Goal: Share content: Share content

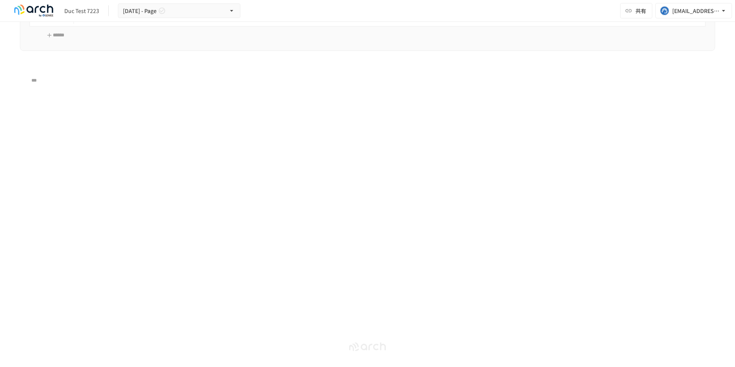
scroll to position [2265, 0]
click at [8, 171] on icon "button" at bounding box center [9, 171] width 8 height 8
click at [49, 181] on span "Layout" at bounding box center [73, 183] width 66 height 7
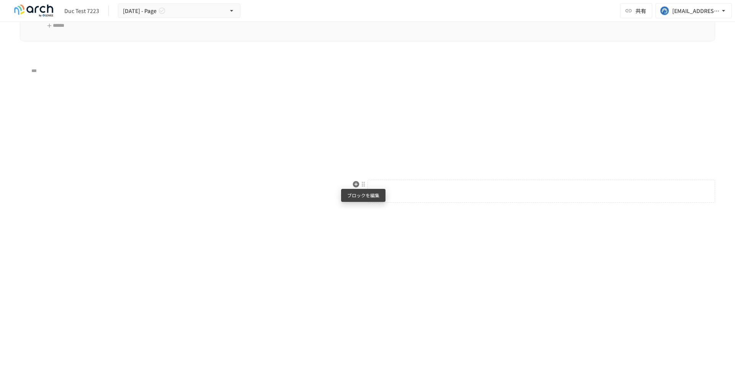
click at [366, 185] on div at bounding box center [363, 184] width 6 height 6
click at [385, 196] on span "ブロックの設定" at bounding box center [422, 196] width 95 height 7
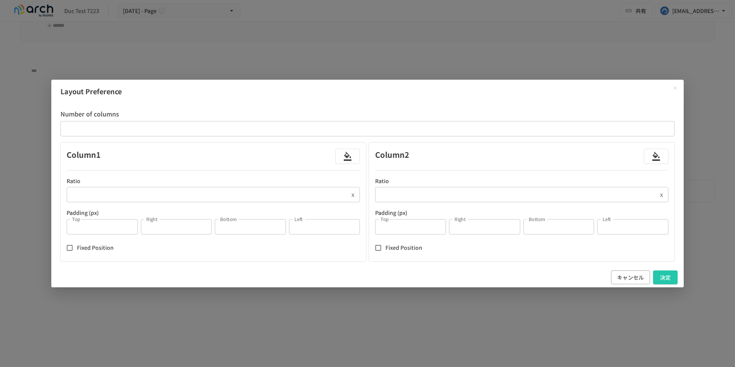
click at [393, 226] on input "*" at bounding box center [410, 226] width 71 height 15
type input "*"
click at [469, 224] on input "*" at bounding box center [484, 226] width 71 height 15
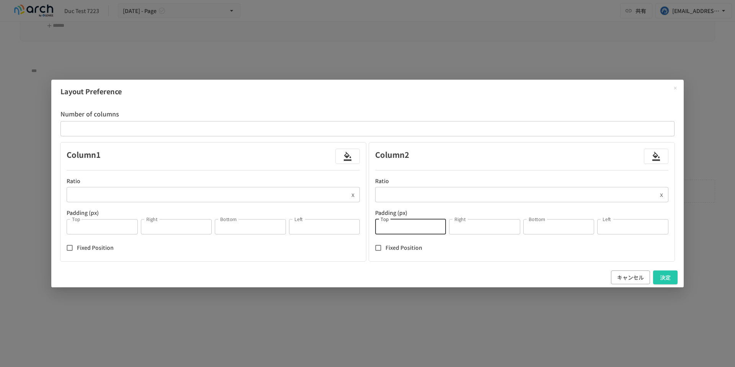
click at [469, 224] on input "*" at bounding box center [484, 226] width 71 height 15
type input "*"
click at [551, 229] on input "*" at bounding box center [559, 226] width 71 height 15
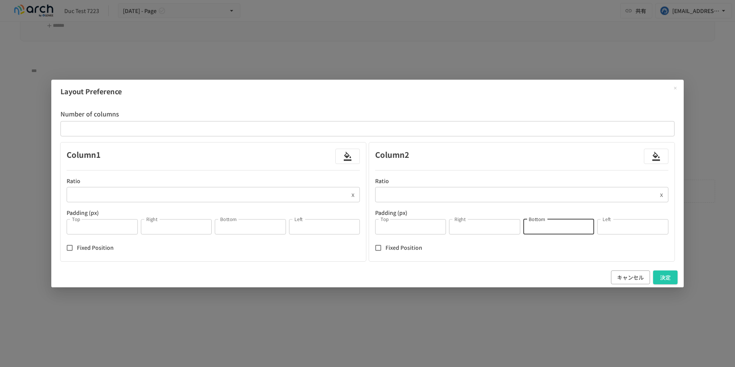
click at [551, 229] on input "*" at bounding box center [559, 226] width 71 height 15
type input "*"
click at [628, 228] on input "*" at bounding box center [632, 226] width 71 height 15
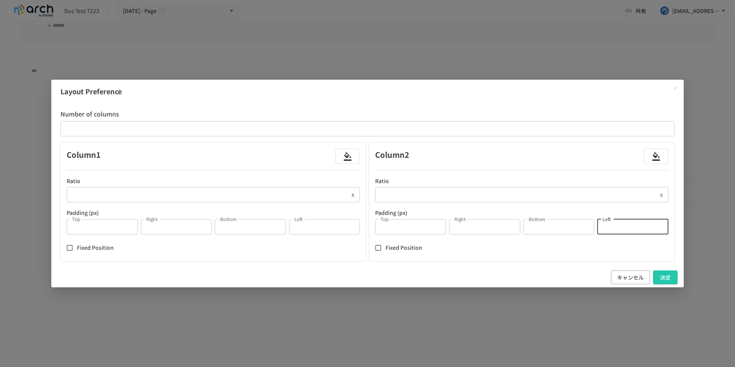
type input "*"
click at [316, 221] on input "*" at bounding box center [324, 226] width 71 height 15
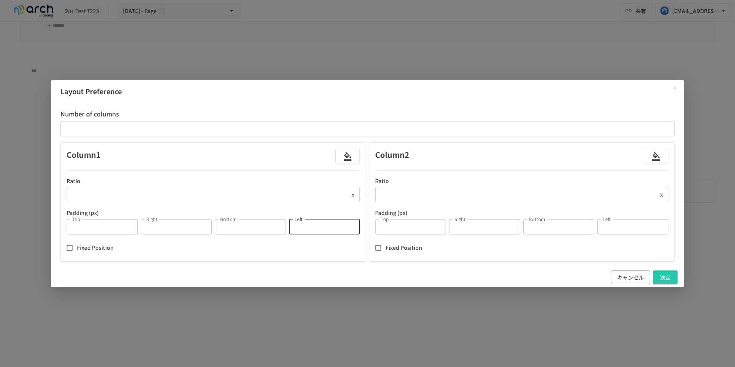
type input "*"
click at [234, 232] on input "*" at bounding box center [250, 226] width 71 height 15
type input "*"
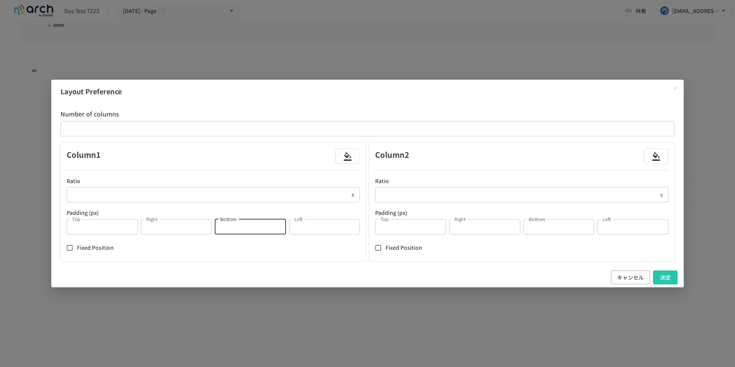
click at [163, 229] on input "*" at bounding box center [176, 226] width 71 height 15
type input "*"
click at [90, 228] on input "*" at bounding box center [102, 226] width 71 height 15
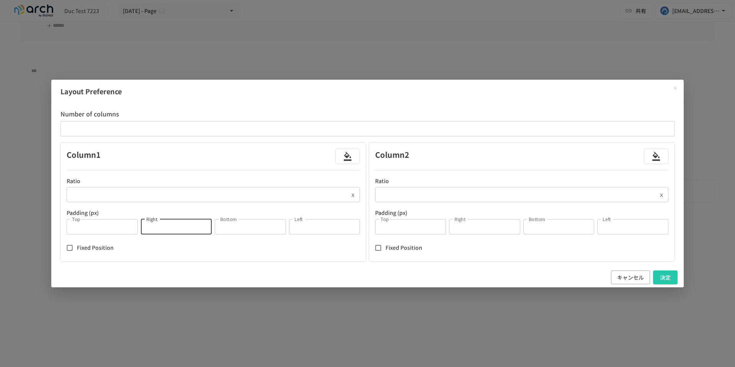
click at [90, 228] on input "*" at bounding box center [102, 226] width 71 height 15
type input "*"
click at [669, 277] on button "決定" at bounding box center [665, 277] width 25 height 14
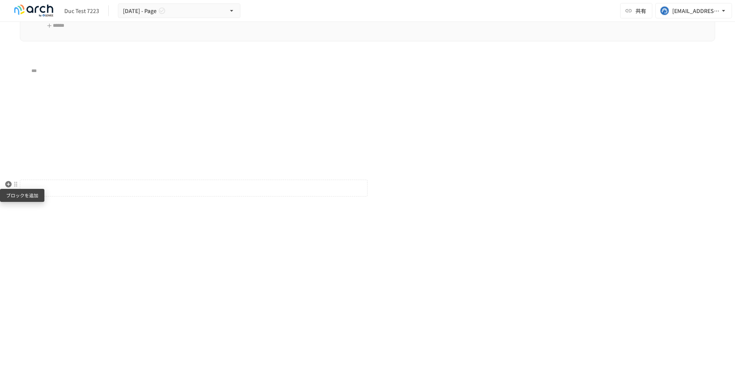
click at [8, 185] on icon "button" at bounding box center [9, 184] width 8 height 8
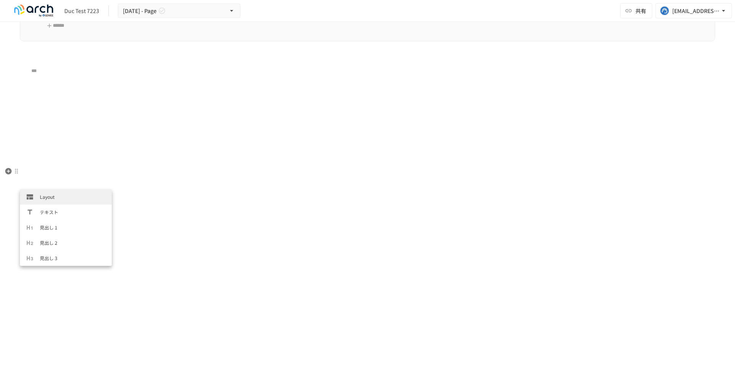
click at [42, 183] on div "Layout テキスト 見出し 1 見出し 2 見出し 3 表 カード ボタン配置 番号付きリスト 箇条書きリスト チェックリスト 引用 コールアウト 画像 …" at bounding box center [194, 188] width 348 height 17
click at [34, 190] on p at bounding box center [193, 188] width 347 height 10
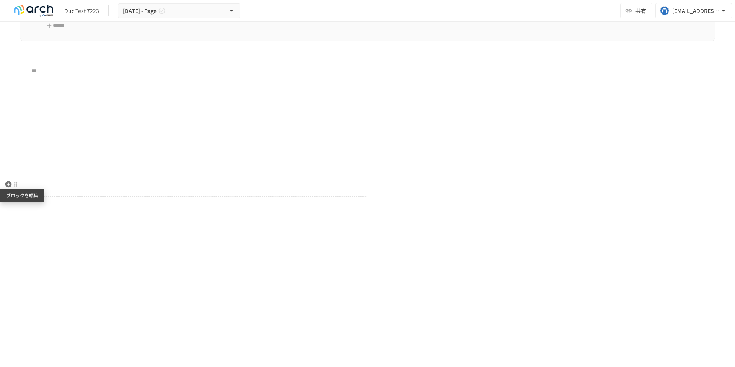
click at [17, 184] on div at bounding box center [16, 184] width 6 height 6
click at [39, 198] on span "ブロックの設定" at bounding box center [75, 196] width 95 height 7
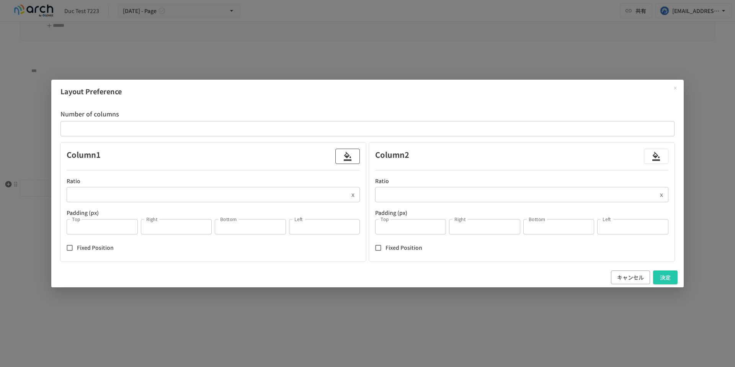
click at [349, 156] on icon "button" at bounding box center [348, 156] width 8 height 9
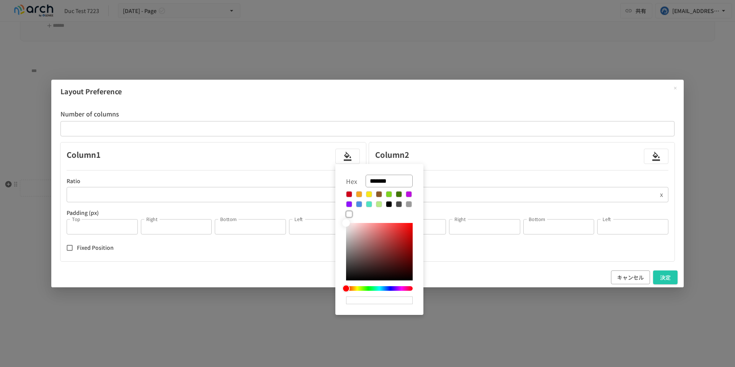
click at [371, 204] on button at bounding box center [369, 204] width 6 height 6
type input "*******"
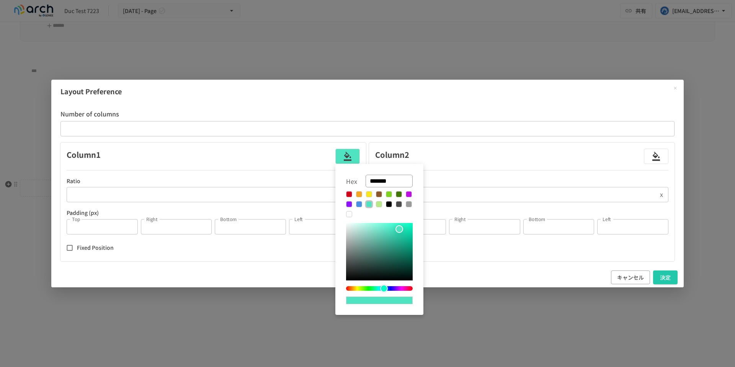
click at [666, 277] on div at bounding box center [367, 183] width 735 height 367
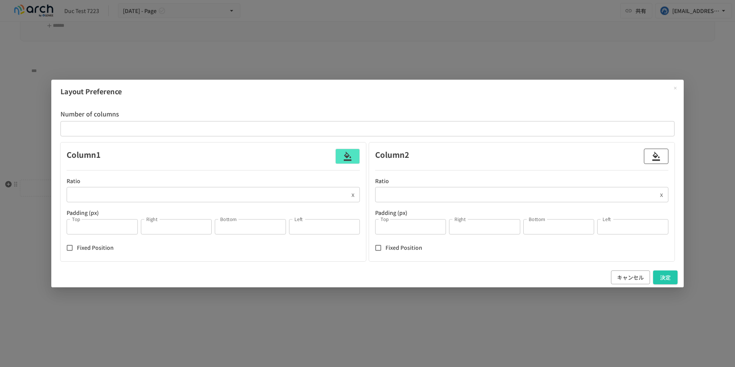
click at [653, 157] on icon "button" at bounding box center [656, 156] width 9 height 9
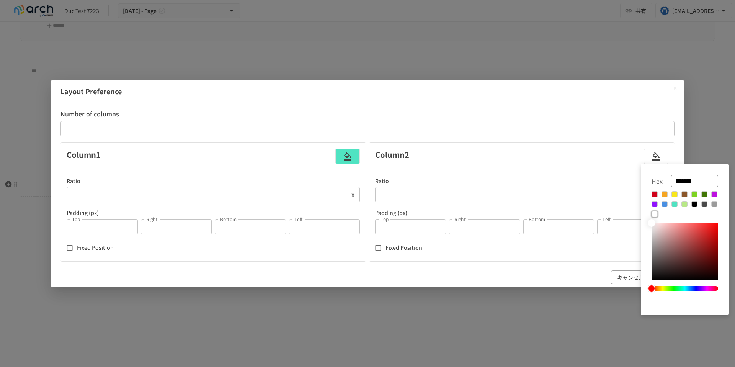
click at [656, 194] on button at bounding box center [655, 194] width 6 height 6
type input "*******"
click at [604, 250] on div at bounding box center [367, 183] width 735 height 367
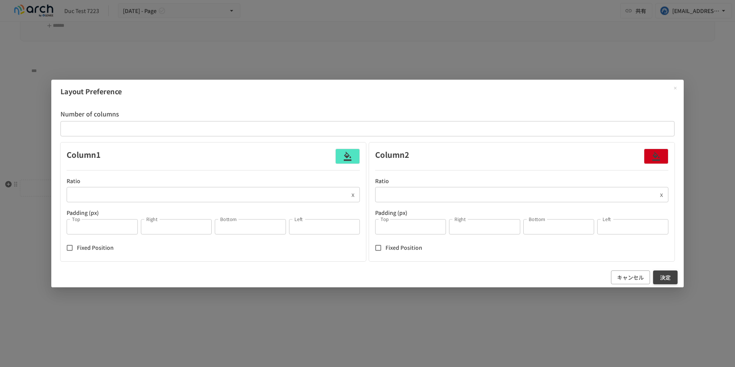
click at [657, 277] on button "決定" at bounding box center [665, 277] width 25 height 14
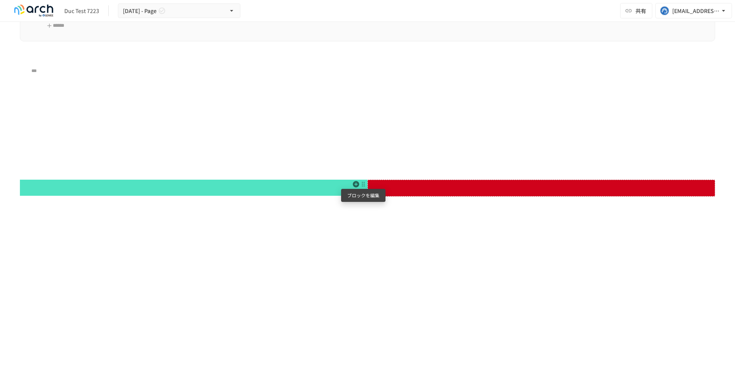
click at [366, 188] on div at bounding box center [363, 184] width 7 height 9
click at [388, 195] on span "ブロックの設定" at bounding box center [422, 196] width 95 height 7
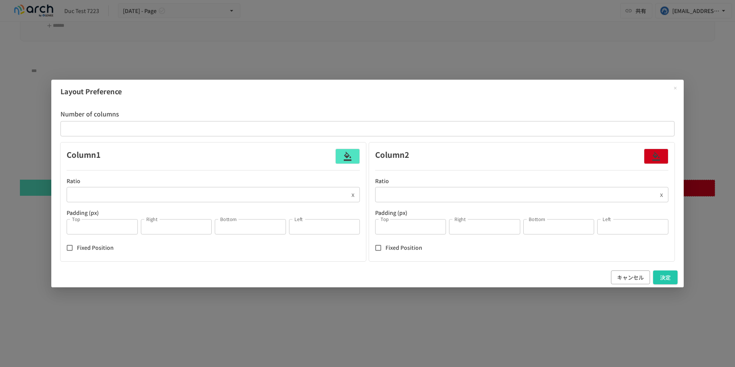
click at [414, 196] on input "*" at bounding box center [516, 194] width 282 height 15
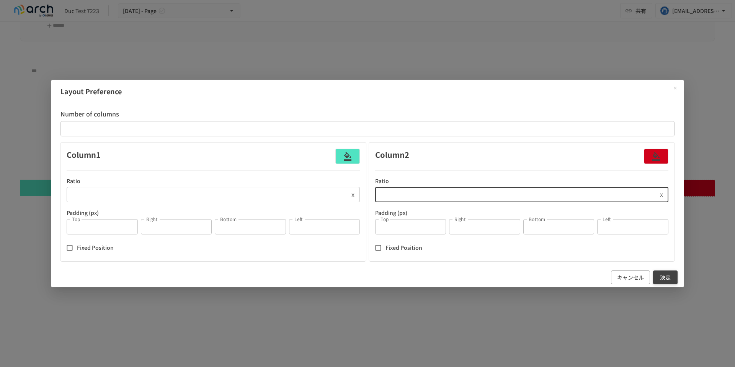
type input "***"
click at [665, 281] on button "決定" at bounding box center [665, 277] width 25 height 14
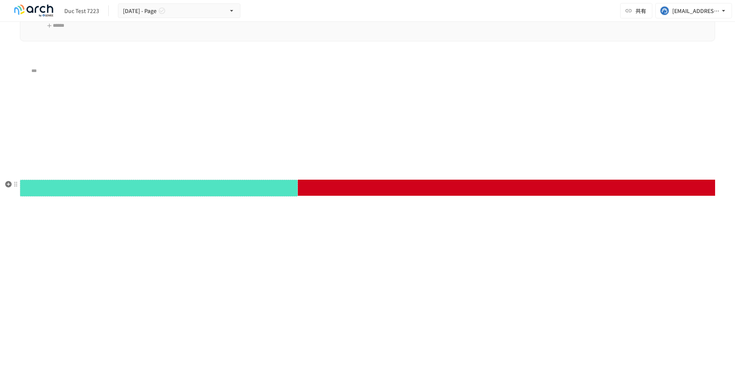
click at [280, 185] on p at bounding box center [158, 188] width 277 height 10
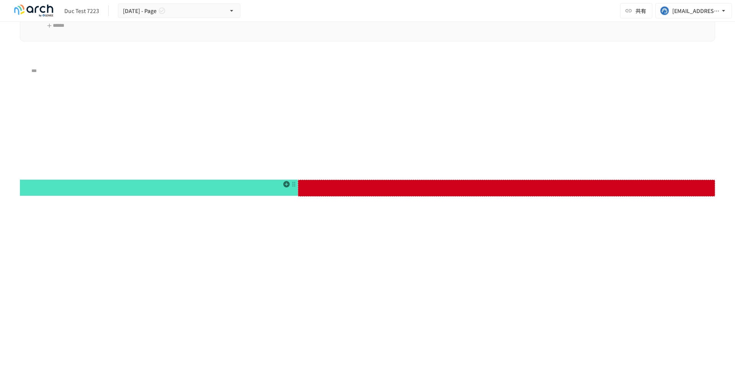
click at [312, 190] on p at bounding box center [506, 188] width 417 height 10
click at [305, 187] on p at bounding box center [506, 188] width 417 height 10
click at [307, 190] on p at bounding box center [506, 188] width 417 height 10
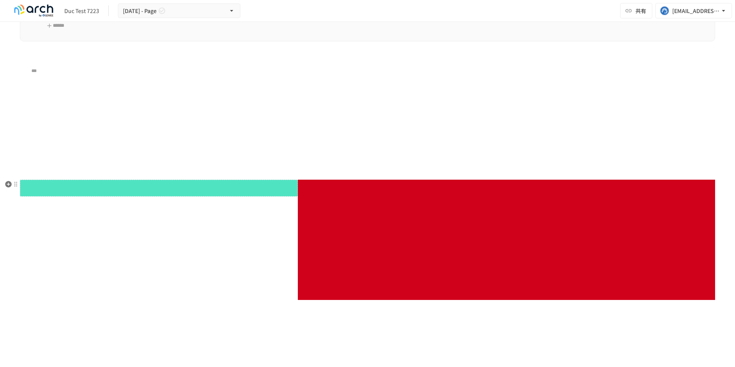
click at [168, 187] on p at bounding box center [158, 188] width 277 height 10
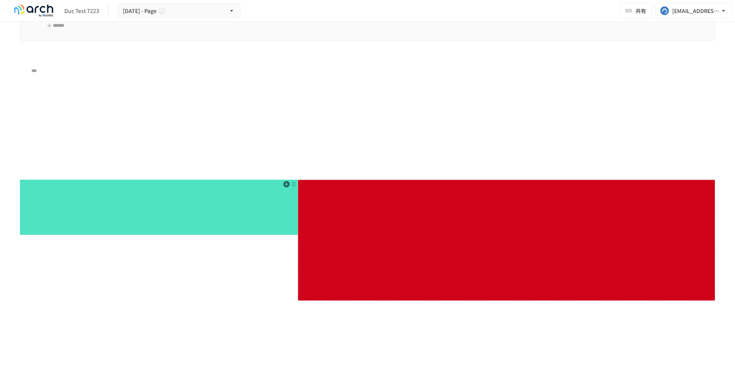
click at [344, 241] on p at bounding box center [506, 240] width 417 height 10
click at [325, 252] on p at bounding box center [506, 253] width 417 height 10
click at [310, 277] on p at bounding box center [506, 279] width 417 height 10
click at [321, 196] on p at bounding box center [506, 201] width 417 height 10
click at [333, 290] on p at bounding box center [506, 292] width 417 height 10
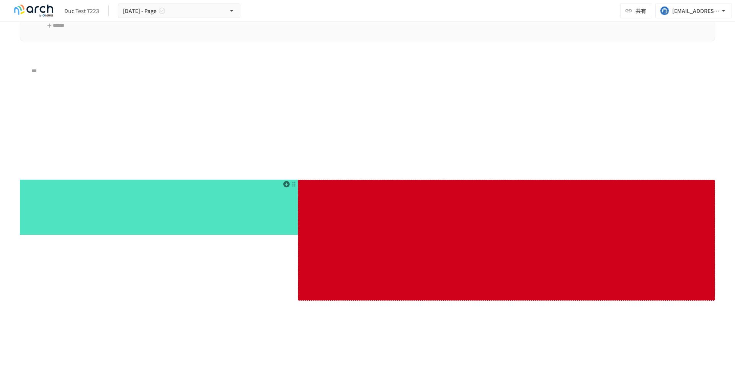
click at [332, 297] on div at bounding box center [506, 240] width 417 height 121
click at [334, 281] on p at bounding box center [506, 279] width 417 height 10
click at [286, 185] on icon "button" at bounding box center [287, 184] width 8 height 8
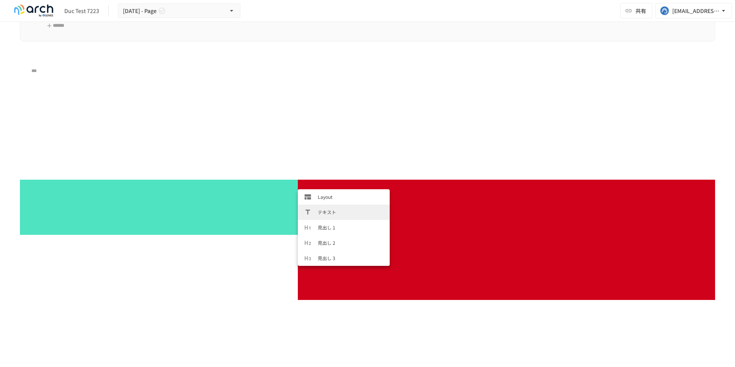
click at [322, 214] on span "テキスト" at bounding box center [351, 211] width 66 height 7
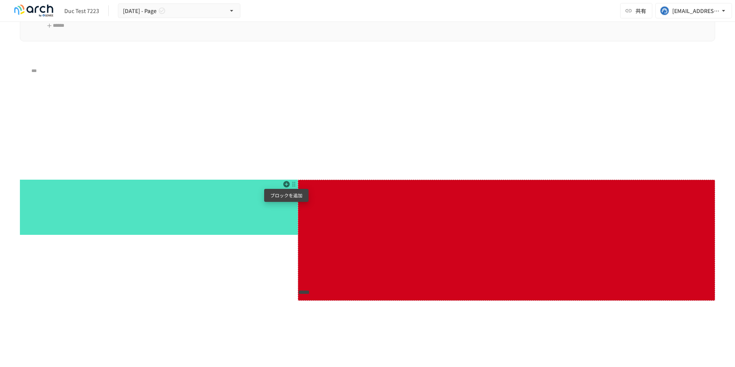
click at [286, 184] on icon "button" at bounding box center [287, 184] width 8 height 8
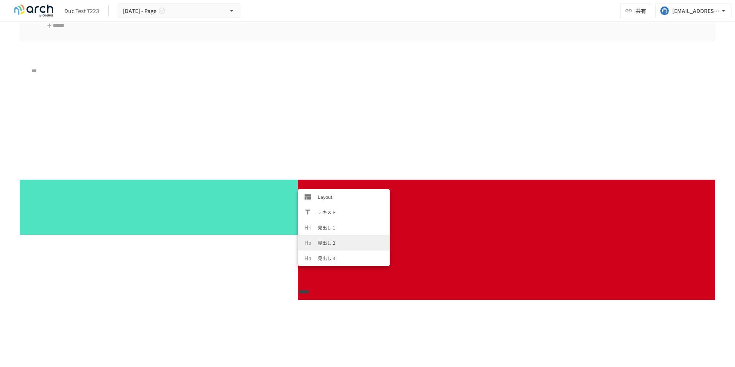
click at [322, 246] on span "見出し 2" at bounding box center [351, 242] width 66 height 7
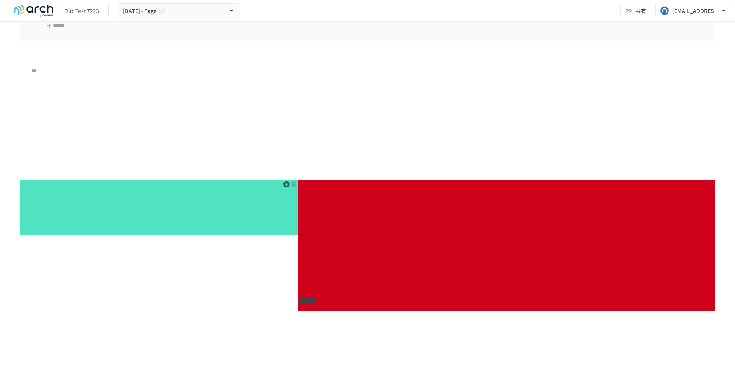
click at [326, 258] on p at bounding box center [506, 253] width 417 height 10
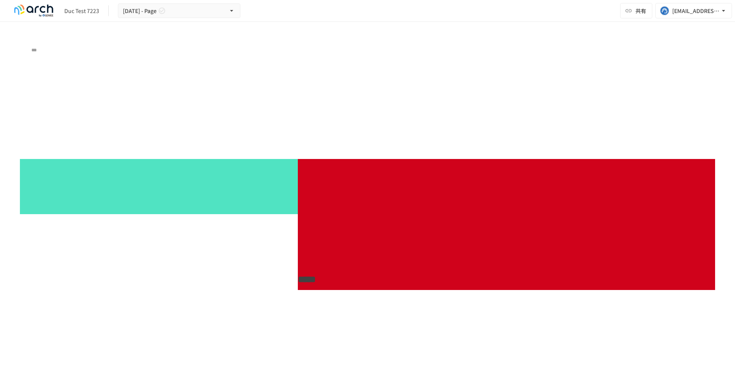
click at [336, 278] on div "Typeahead menu" at bounding box center [506, 224] width 417 height 131
click at [318, 286] on div "Typeahead menu" at bounding box center [506, 224] width 417 height 131
click at [318, 276] on div "Typeahead menu" at bounding box center [506, 224] width 417 height 131
click at [323, 259] on div "Typeahead menu" at bounding box center [506, 224] width 417 height 131
click at [323, 223] on div "Typeahead menu" at bounding box center [506, 224] width 417 height 131
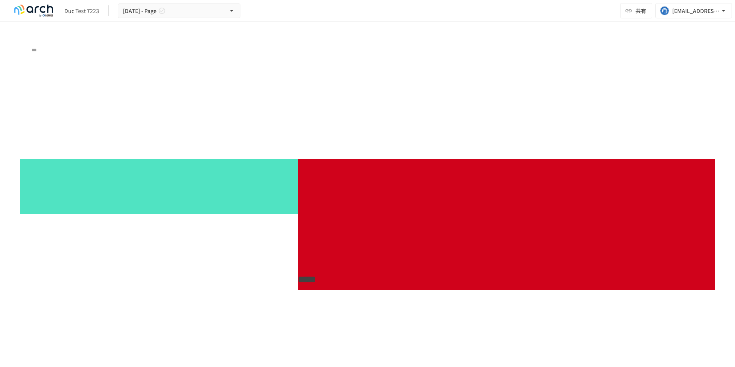
click at [308, 193] on div "Typeahead menu" at bounding box center [506, 224] width 417 height 131
click at [321, 280] on div "Typeahead menu" at bounding box center [506, 224] width 417 height 131
click at [316, 178] on div "Typeahead menu" at bounding box center [506, 224] width 417 height 131
click at [273, 206] on p at bounding box center [158, 206] width 277 height 10
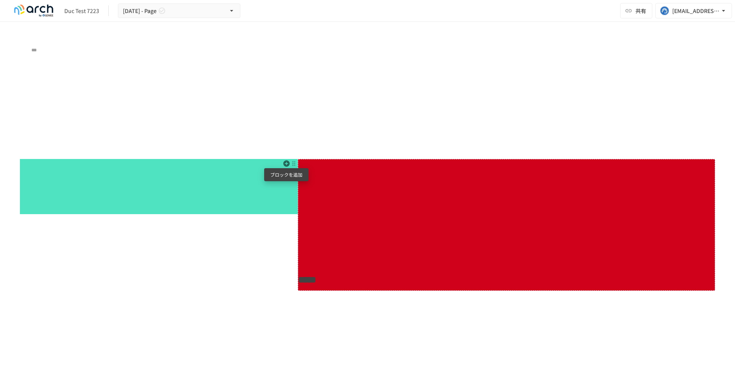
click at [289, 165] on icon "button" at bounding box center [286, 163] width 7 height 7
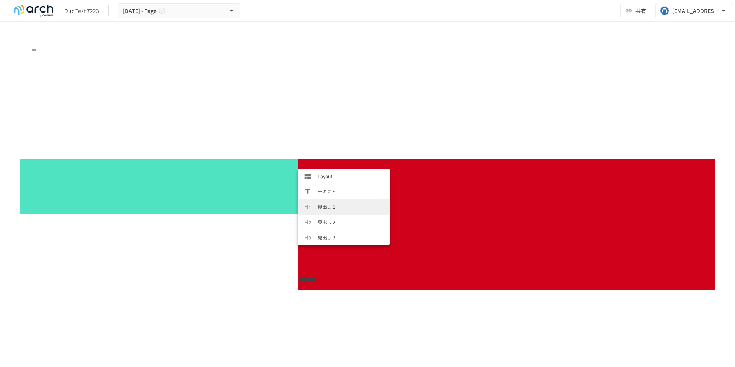
click at [326, 210] on span "見出し 1" at bounding box center [351, 206] width 66 height 7
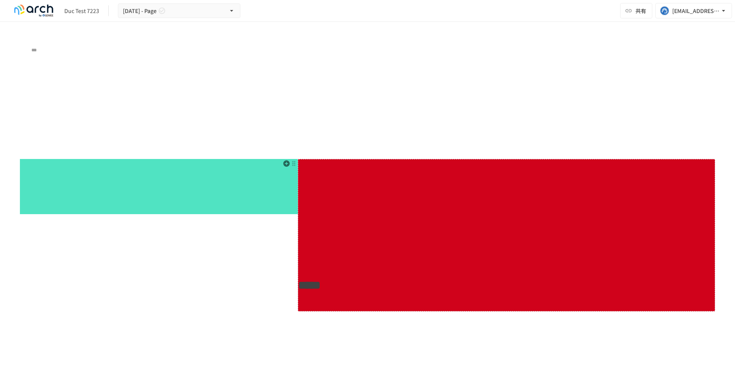
click at [334, 284] on h1 "*****" at bounding box center [506, 285] width 417 height 19
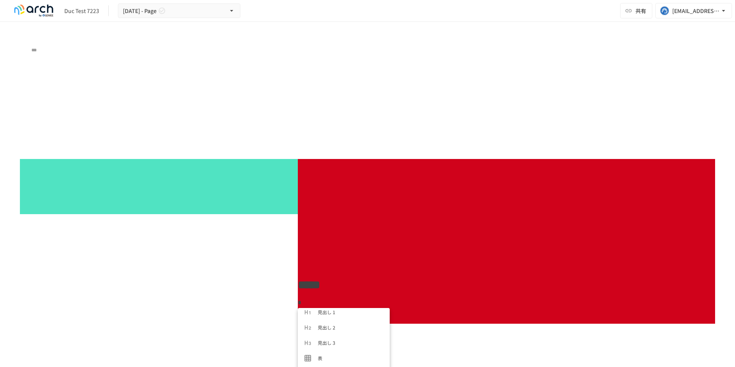
scroll to position [79, 0]
click at [326, 328] on span "カード" at bounding box center [351, 328] width 66 height 7
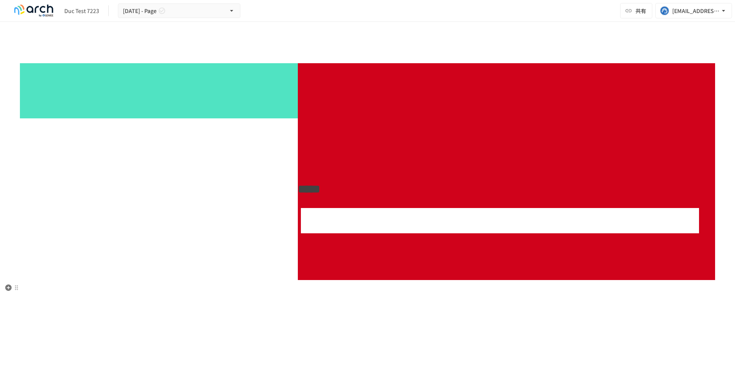
scroll to position [2337, 0]
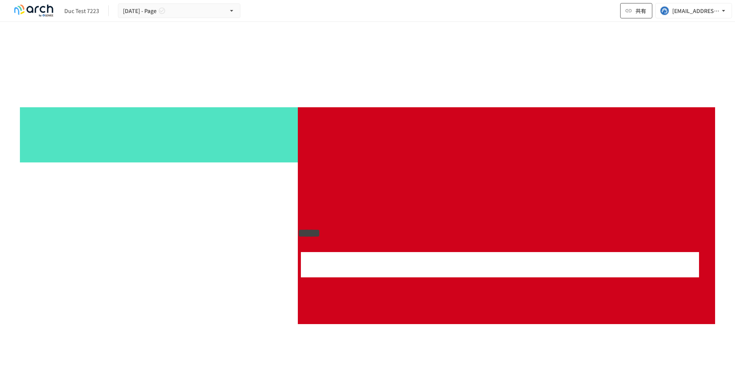
click at [643, 9] on span "共有" at bounding box center [641, 11] width 11 height 8
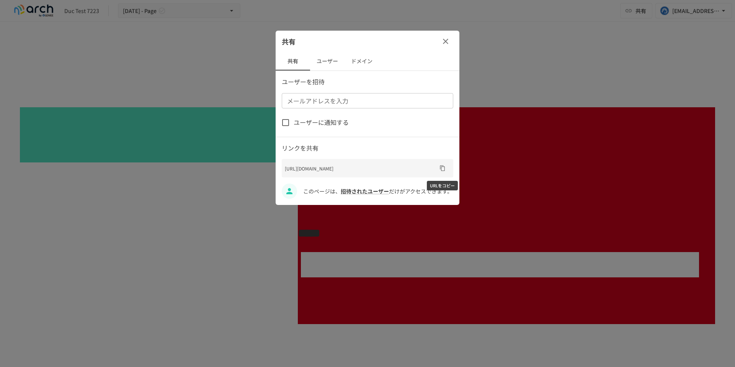
click at [445, 169] on icon "URLをコピー" at bounding box center [442, 168] width 5 height 6
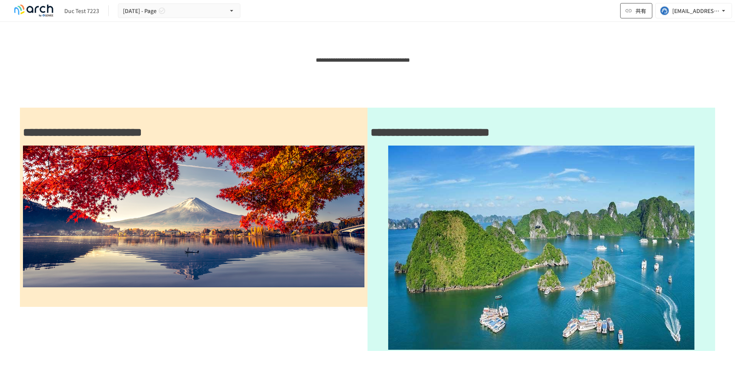
click at [639, 11] on span "共有" at bounding box center [641, 11] width 11 height 8
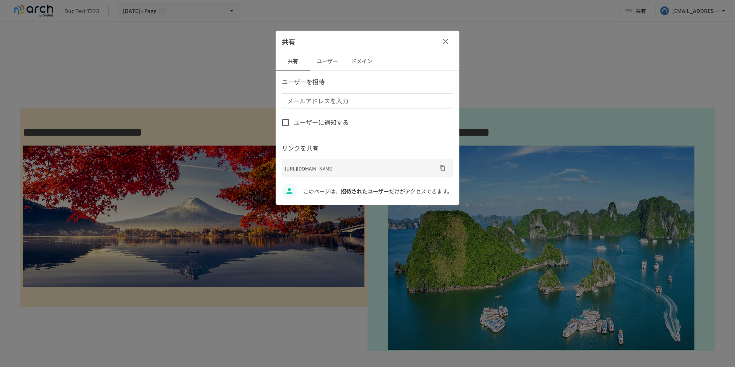
click at [322, 65] on button "ユーザー" at bounding box center [327, 61] width 34 height 18
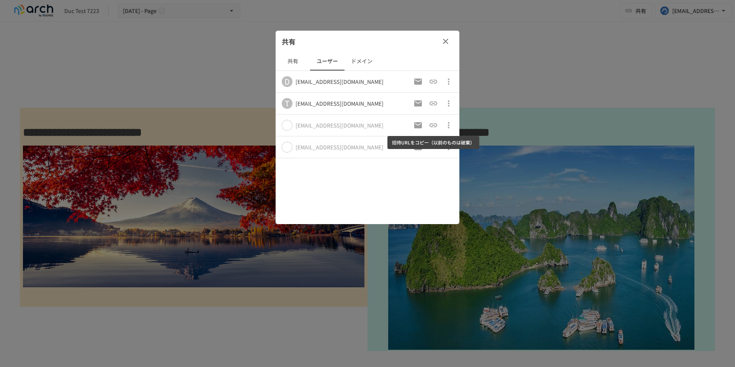
click at [439, 127] on button "招待URLをコピー（以前のものは破棄）" at bounding box center [433, 125] width 15 height 15
click at [434, 126] on icon "招待URLをコピー（以前のものは破棄）" at bounding box center [433, 125] width 9 height 9
click at [445, 41] on icon "button" at bounding box center [445, 41] width 5 height 5
